Goal: Find specific page/section: Find specific page/section

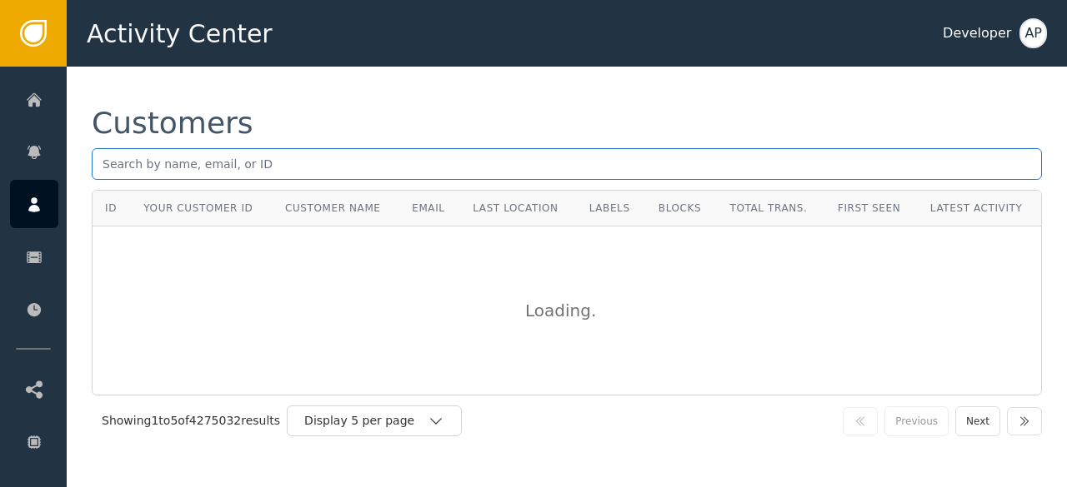
click at [117, 169] on input "text" at bounding box center [567, 164] width 950 height 32
paste input "[EMAIL_ADDRESS][DOMAIN_NAME]."
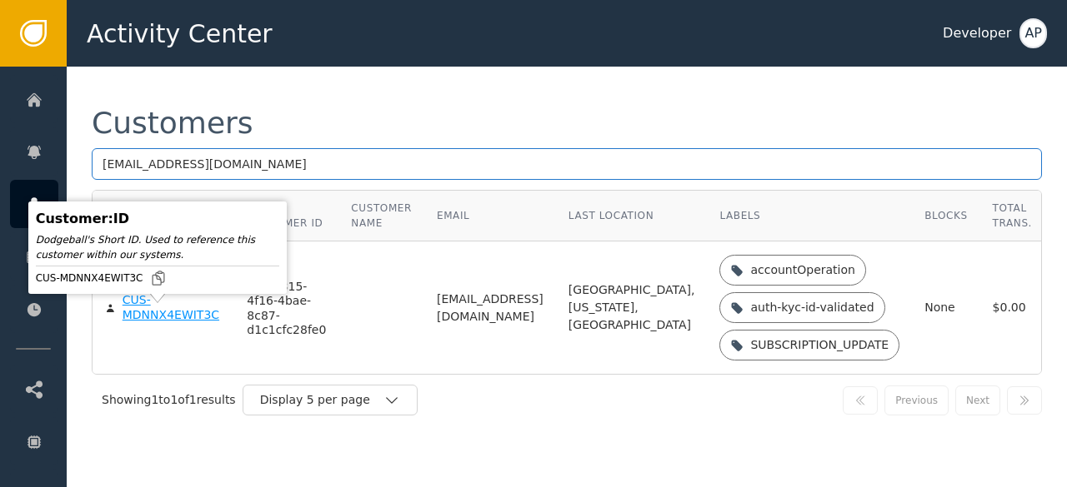
type input "[EMAIL_ADDRESS][DOMAIN_NAME]"
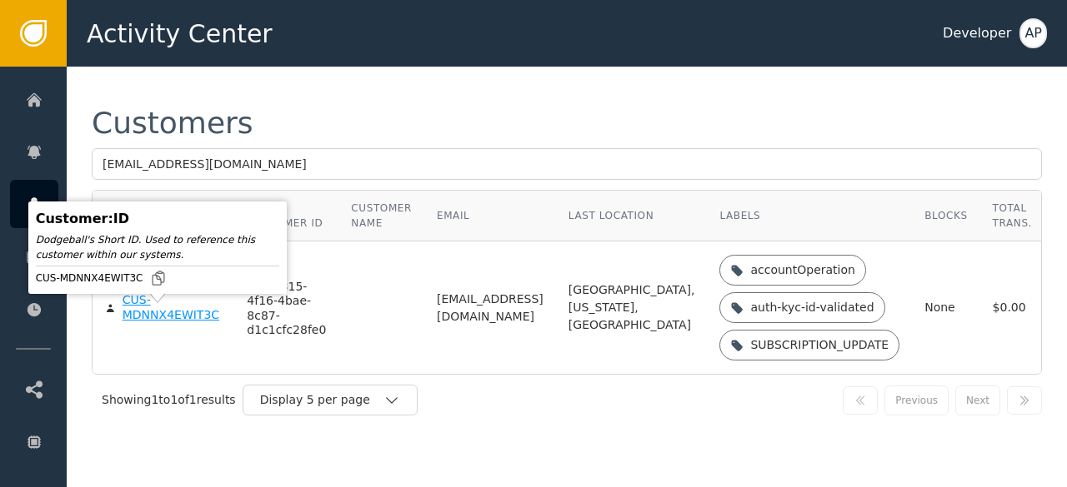
click at [155, 322] on div "CUS-MDNNX4EWIT3C" at bounding box center [172, 307] width 100 height 29
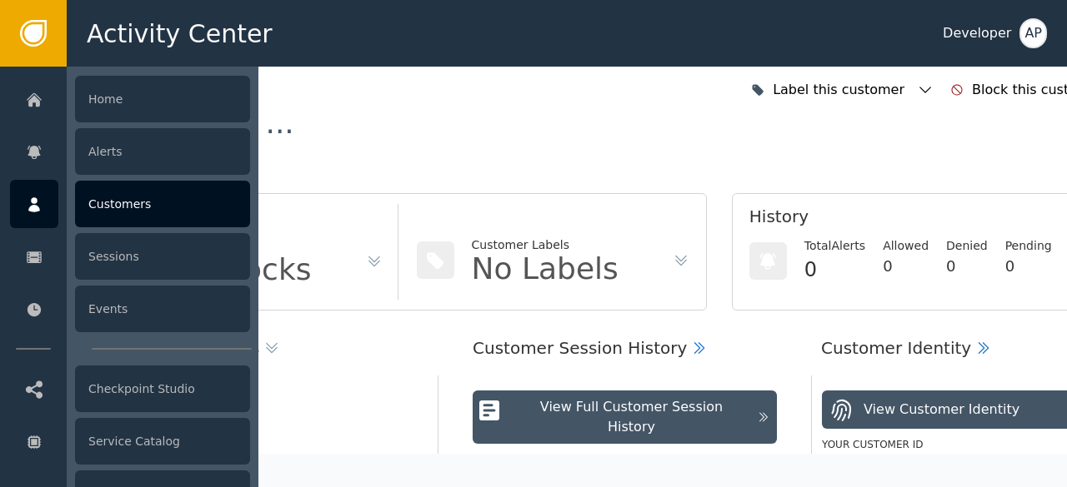
click at [103, 212] on div "Customers" at bounding box center [162, 204] width 175 height 47
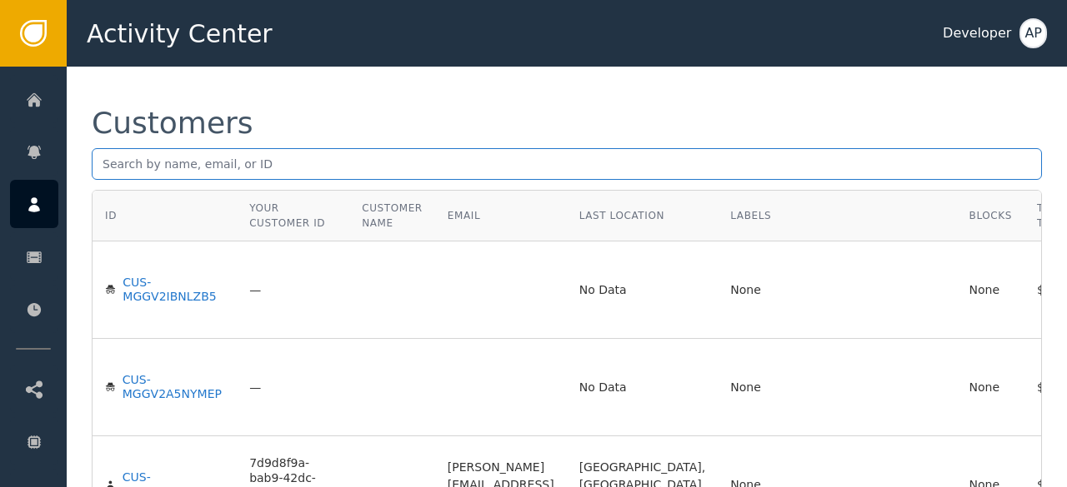
click at [105, 168] on input "text" at bounding box center [567, 164] width 950 height 32
paste input "[EMAIL_ADDRESS][DOMAIN_NAME]."
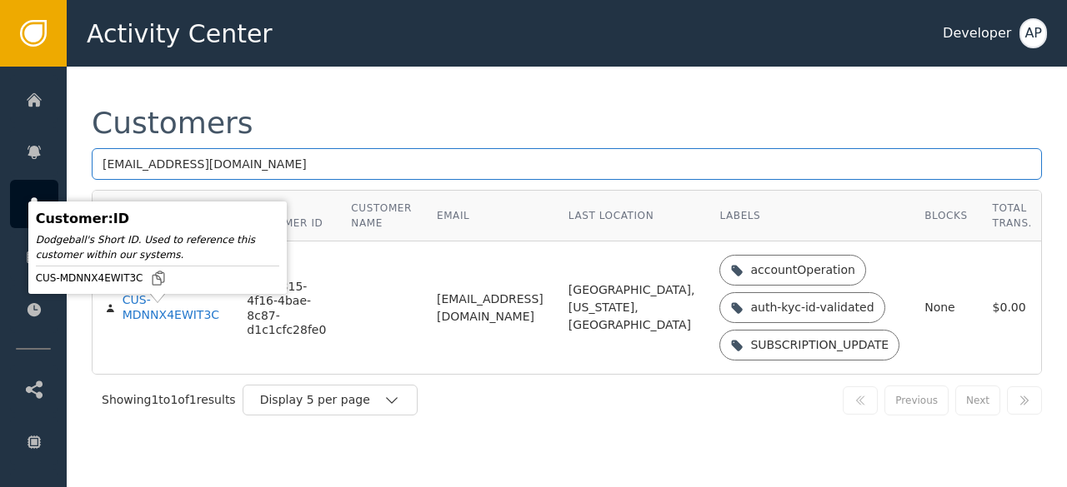
type input "[EMAIL_ADDRESS][DOMAIN_NAME]"
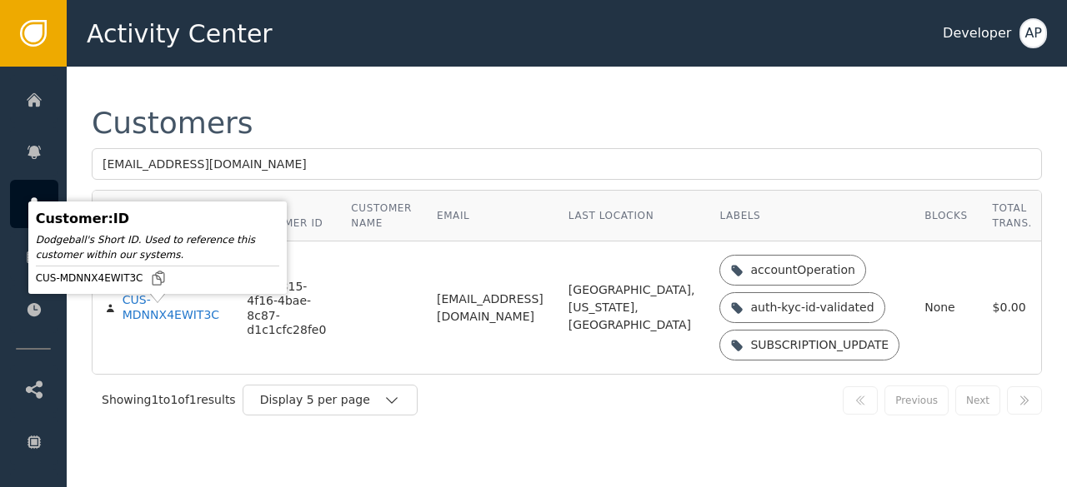
click at [135, 322] on div "CUS-MDNNX4EWIT3C" at bounding box center [172, 307] width 100 height 29
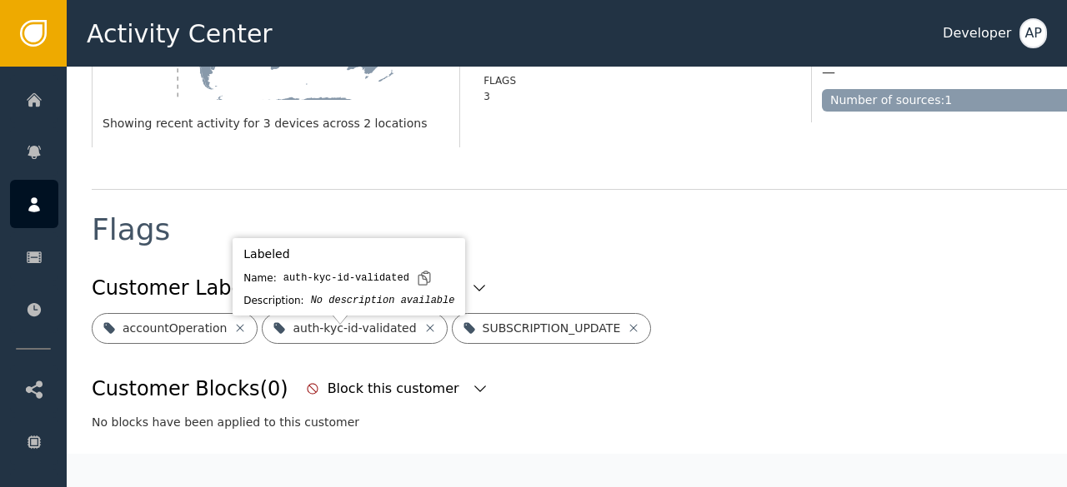
scroll to position [507, 0]
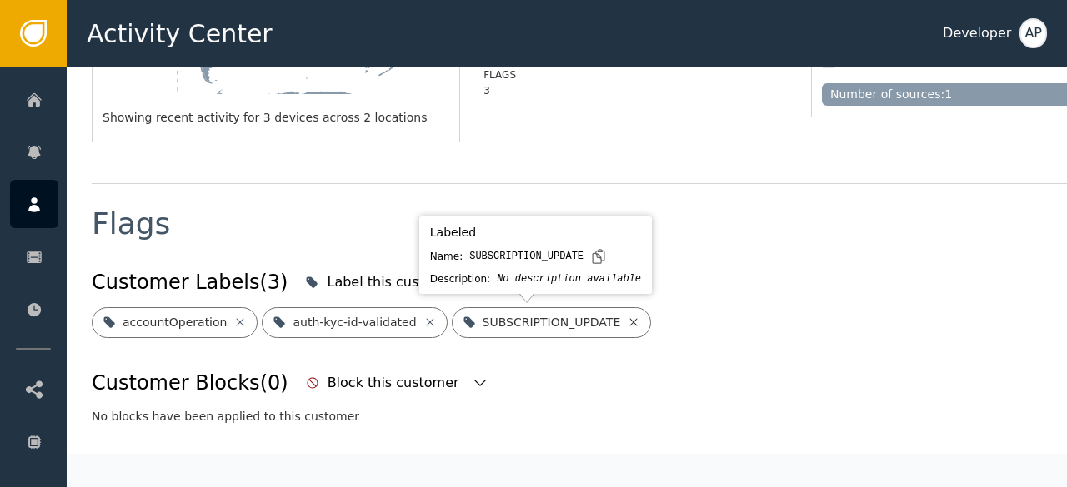
click at [630, 319] on icon at bounding box center [633, 321] width 7 height 7
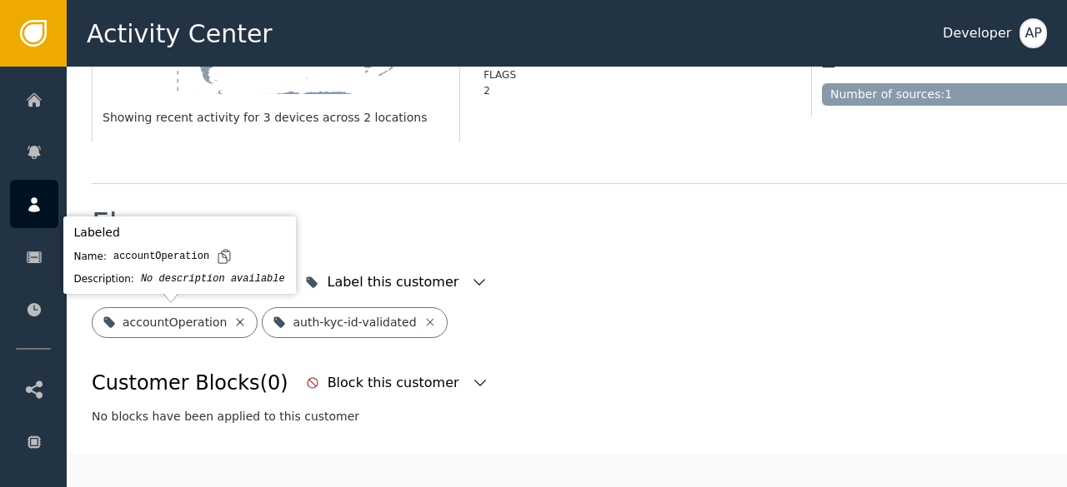
click at [233, 326] on icon at bounding box center [239, 322] width 13 height 13
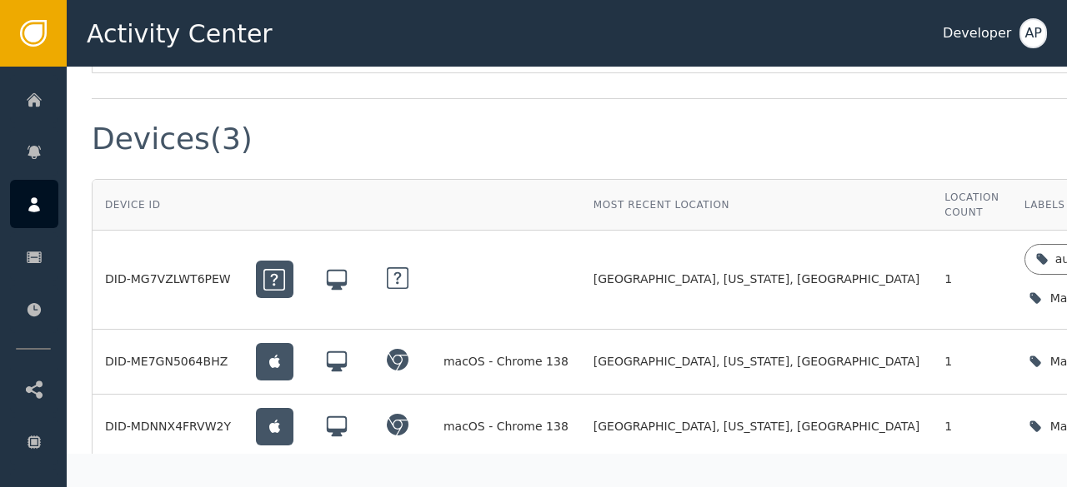
scroll to position [1252, 0]
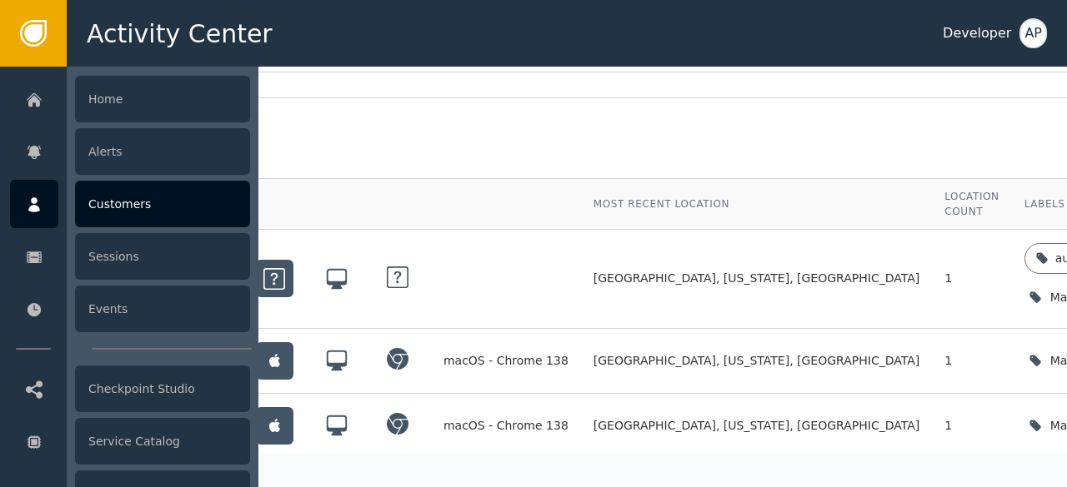
click at [117, 182] on div "Customers" at bounding box center [162, 204] width 175 height 47
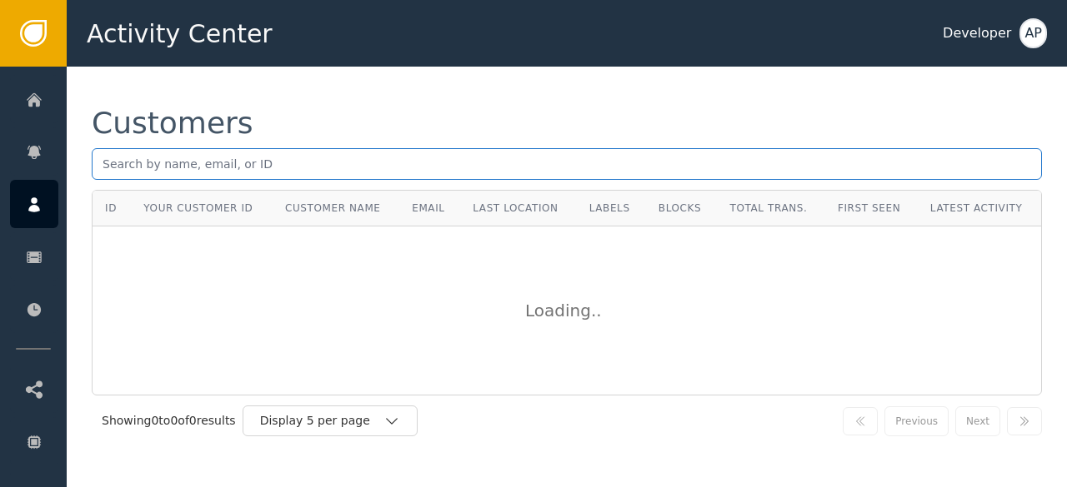
click at [99, 167] on input "text" at bounding box center [567, 164] width 950 height 32
paste input "[EMAIL_ADDRESS][DOMAIN_NAME]"
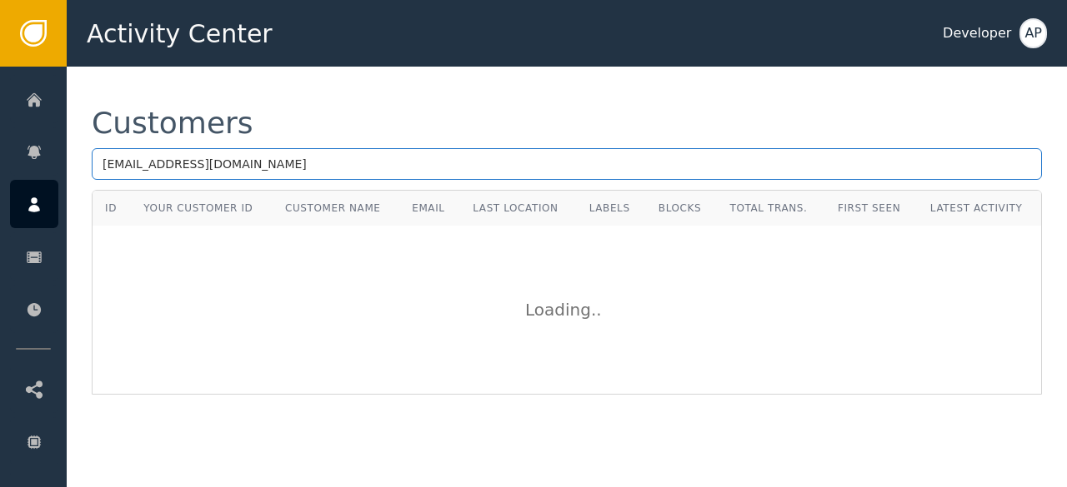
type input "[EMAIL_ADDRESS][DOMAIN_NAME]"
